Goal: Task Accomplishment & Management: Use online tool/utility

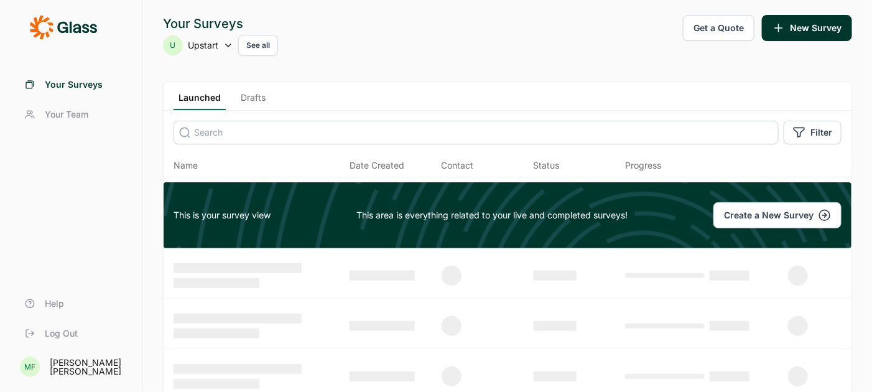
click at [252, 95] on link "Drafts" at bounding box center [253, 100] width 35 height 19
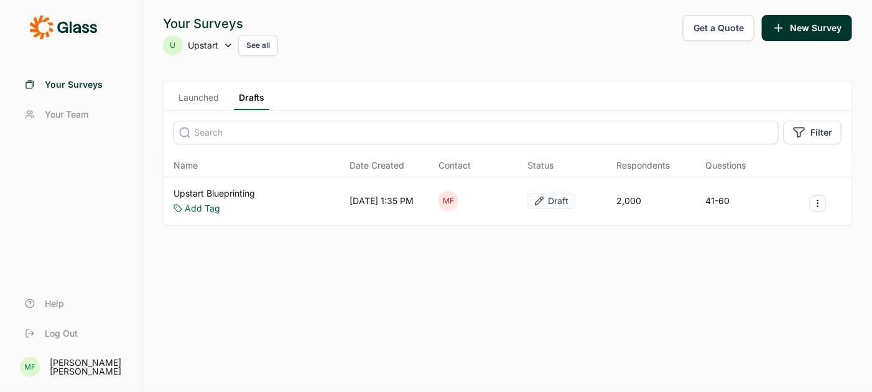
click at [222, 191] on link "Upstart Blueprinting" at bounding box center [213, 193] width 81 height 12
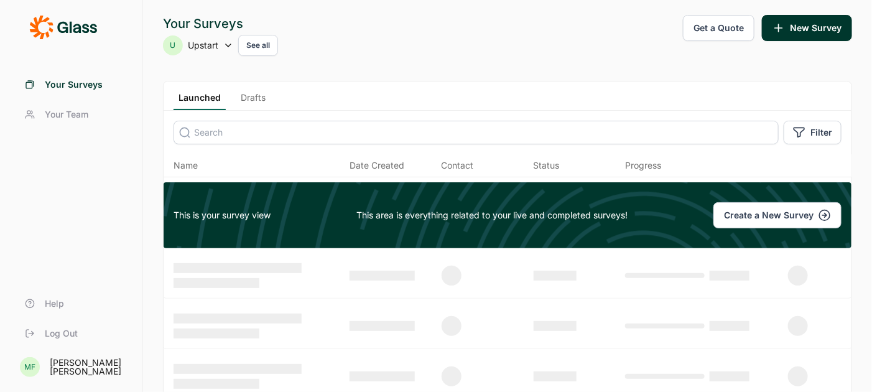
click at [254, 98] on link "Drafts" at bounding box center [253, 100] width 35 height 19
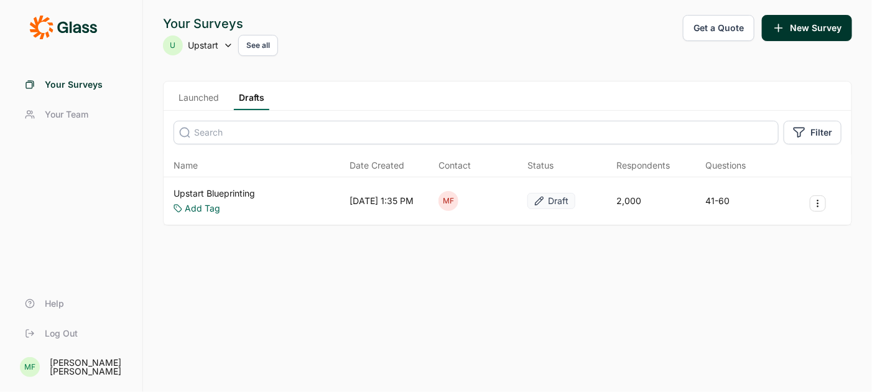
click at [239, 190] on link "Upstart Blueprinting" at bounding box center [213, 193] width 81 height 12
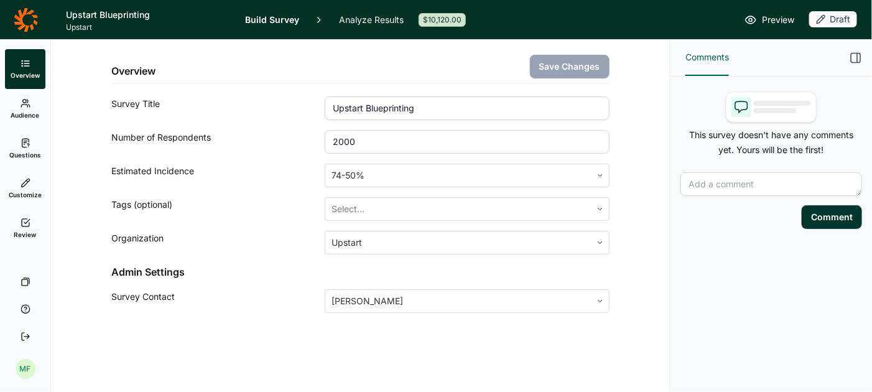
click at [361, 19] on link "Analyze Results" at bounding box center [371, 19] width 65 height 39
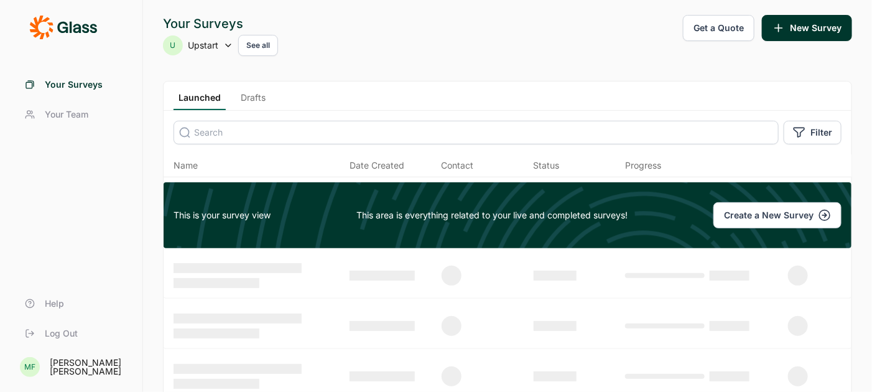
click at [249, 98] on link "Drafts" at bounding box center [253, 100] width 35 height 19
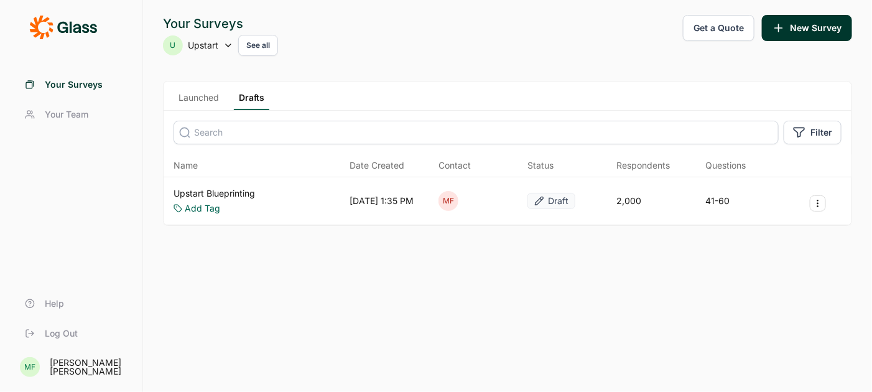
click at [240, 190] on link "Upstart Blueprinting" at bounding box center [213, 193] width 81 height 12
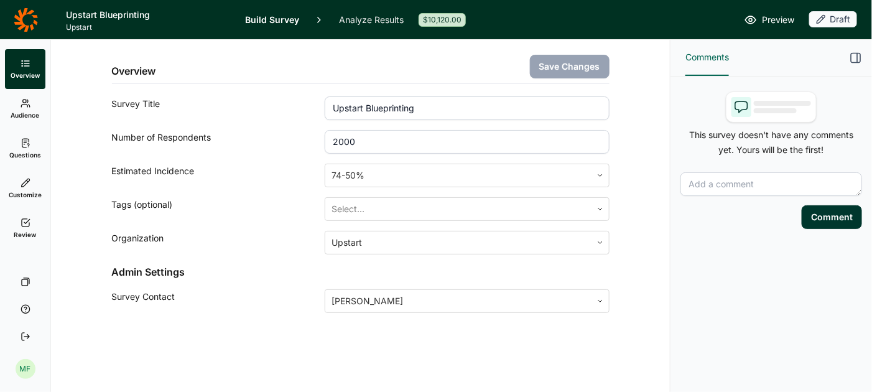
click at [359, 19] on link "Analyze Results" at bounding box center [371, 19] width 65 height 39
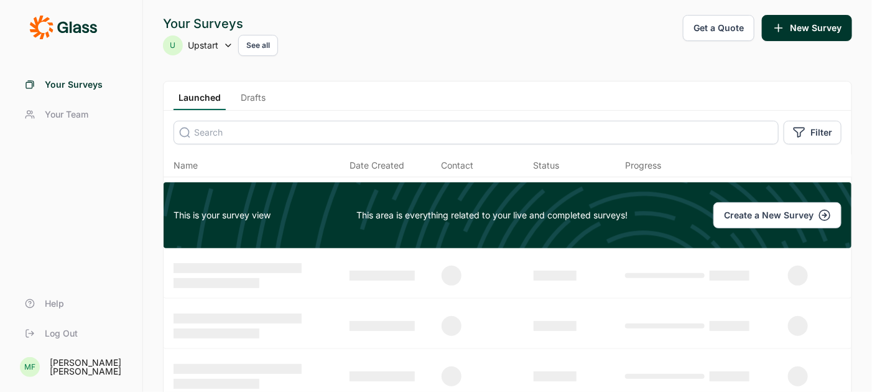
click at [257, 95] on link "Drafts" at bounding box center [253, 100] width 35 height 19
